Goal: Information Seeking & Learning: Learn about a topic

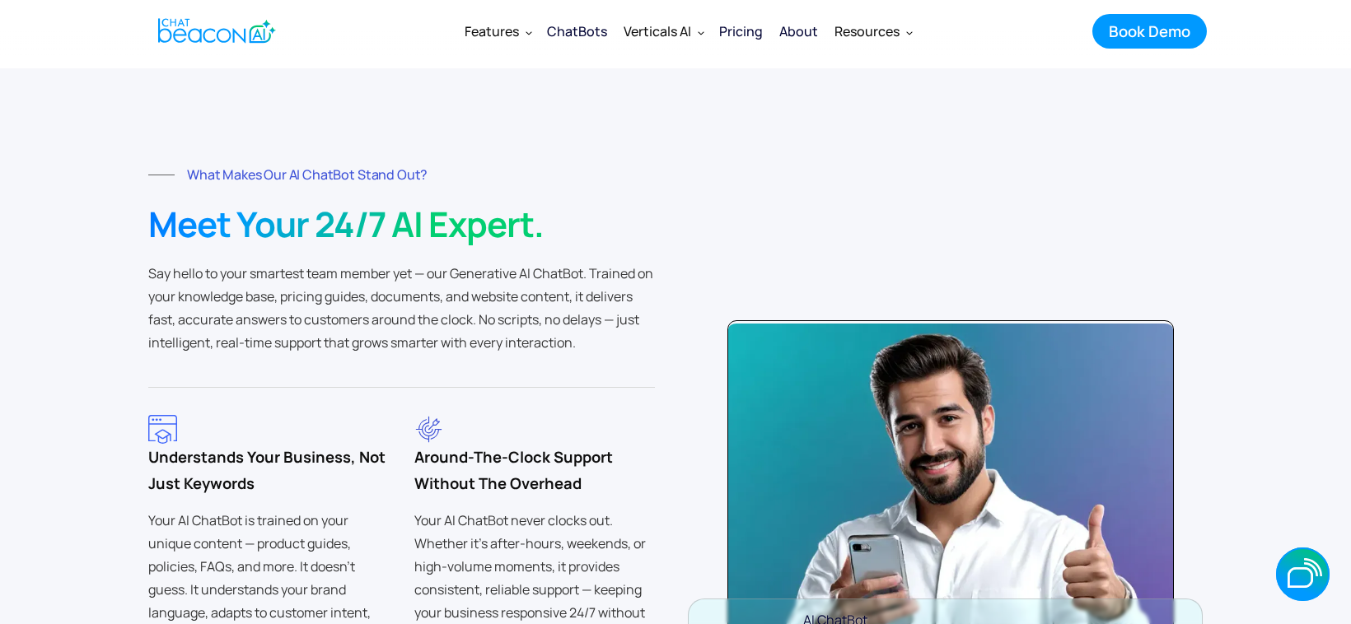
scroll to position [3690, 0]
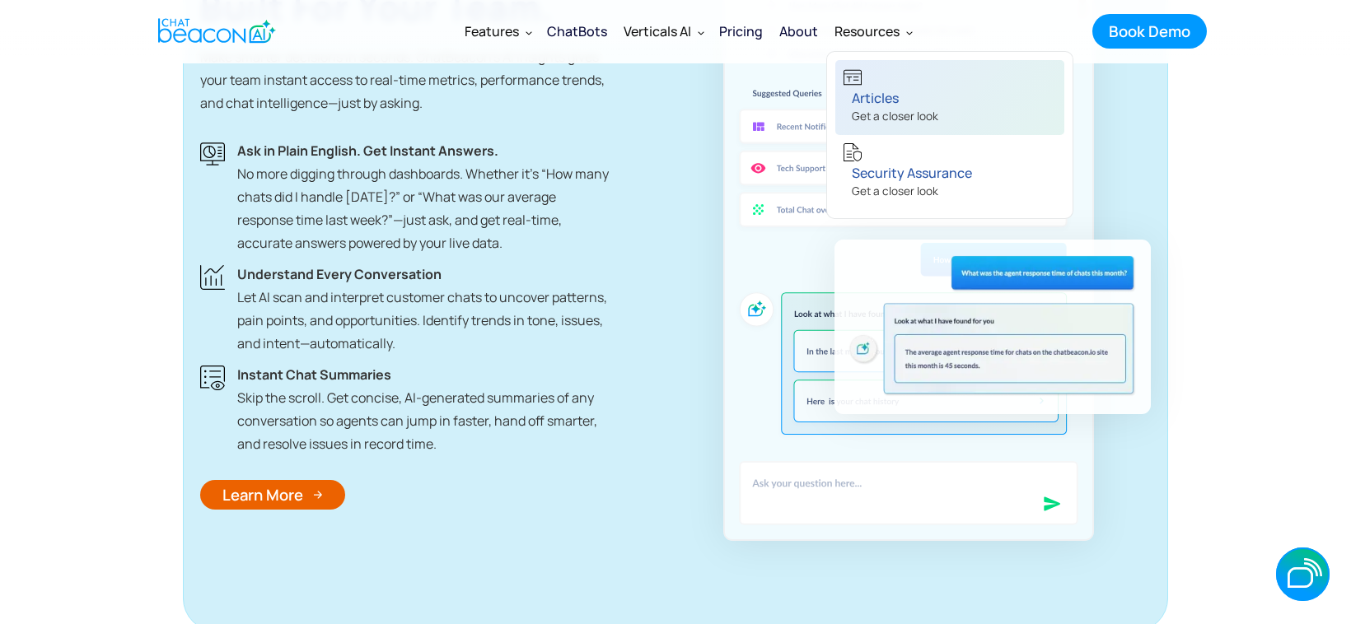
click at [875, 95] on div "Articles" at bounding box center [895, 98] width 87 height 23
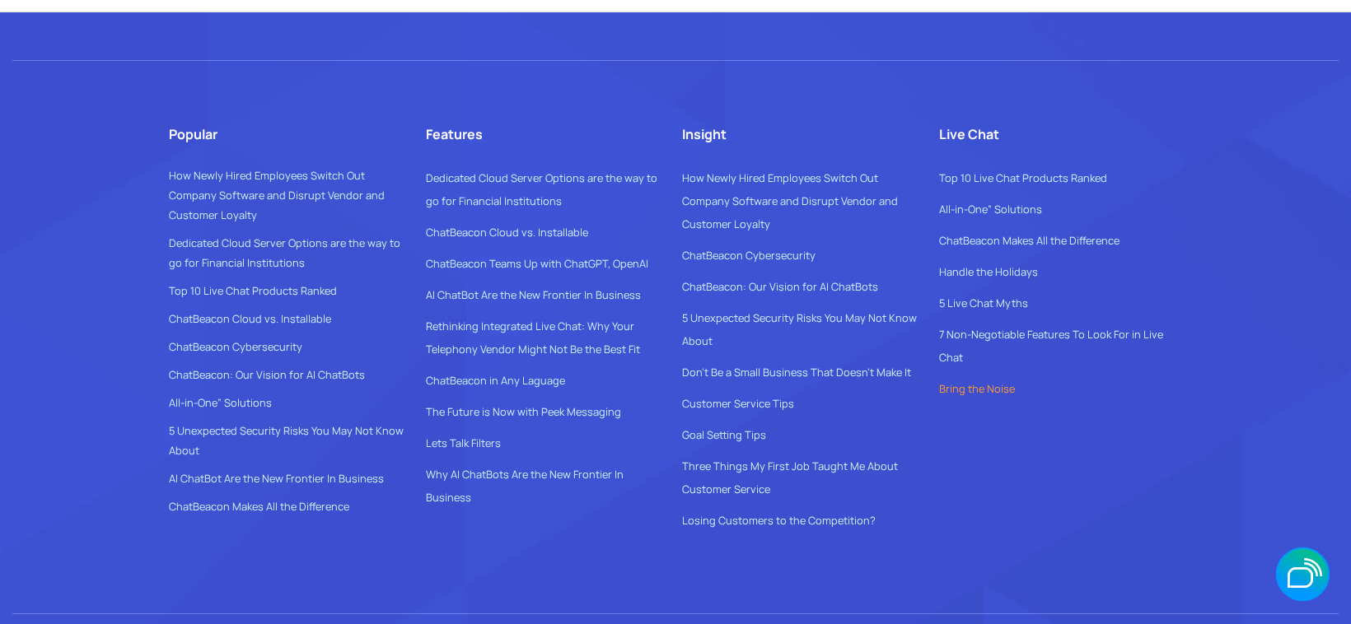
scroll to position [7529, 0]
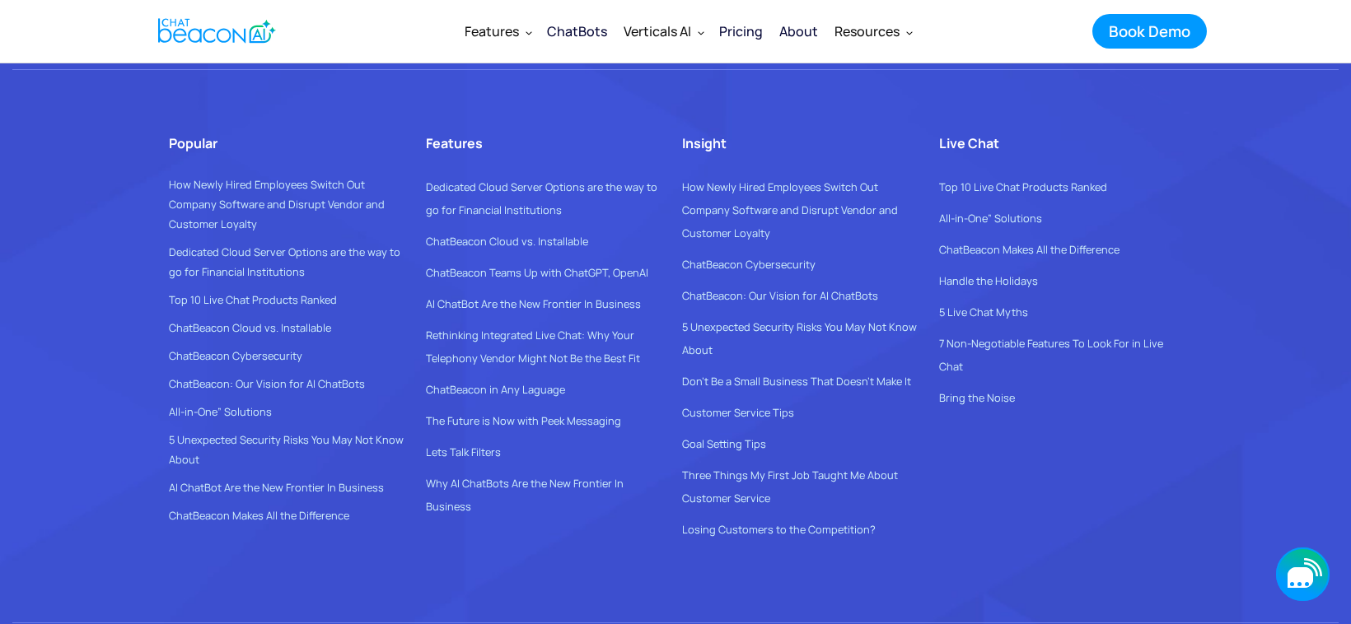
click at [1303, 573] on icon "button" at bounding box center [1301, 578] width 26 height 21
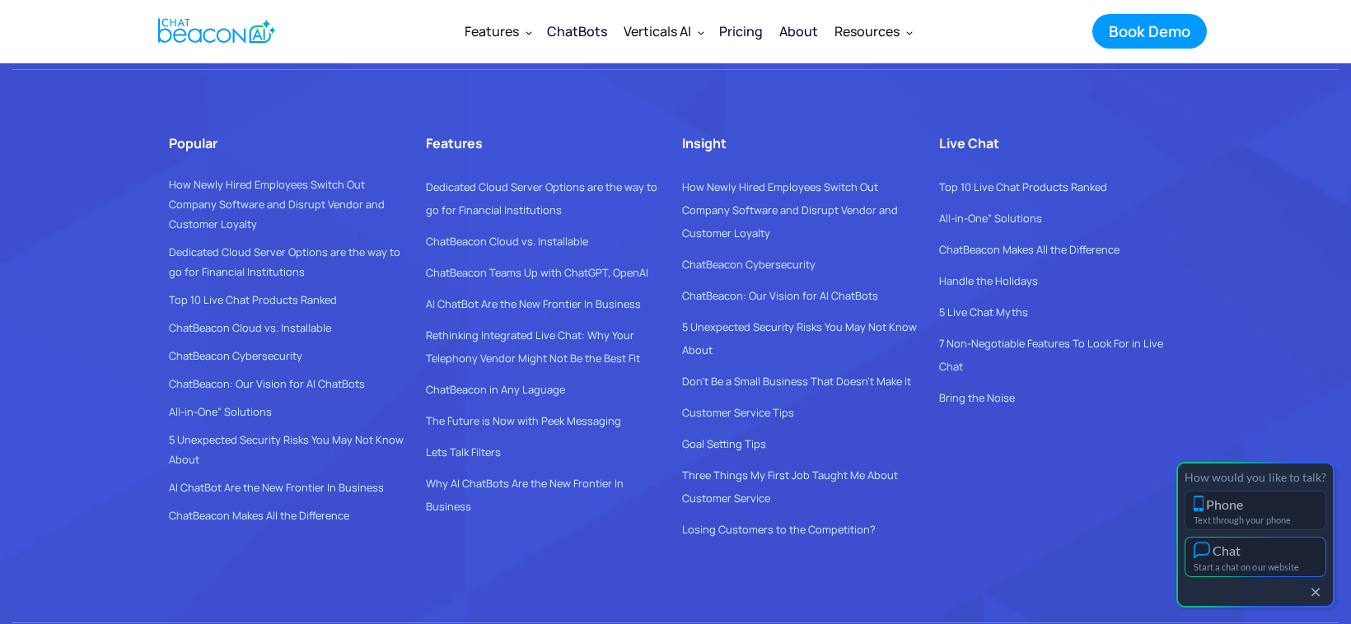
click at [1223, 552] on div "Chat" at bounding box center [1227, 551] width 28 height 16
